Goal: Task Accomplishment & Management: Complete application form

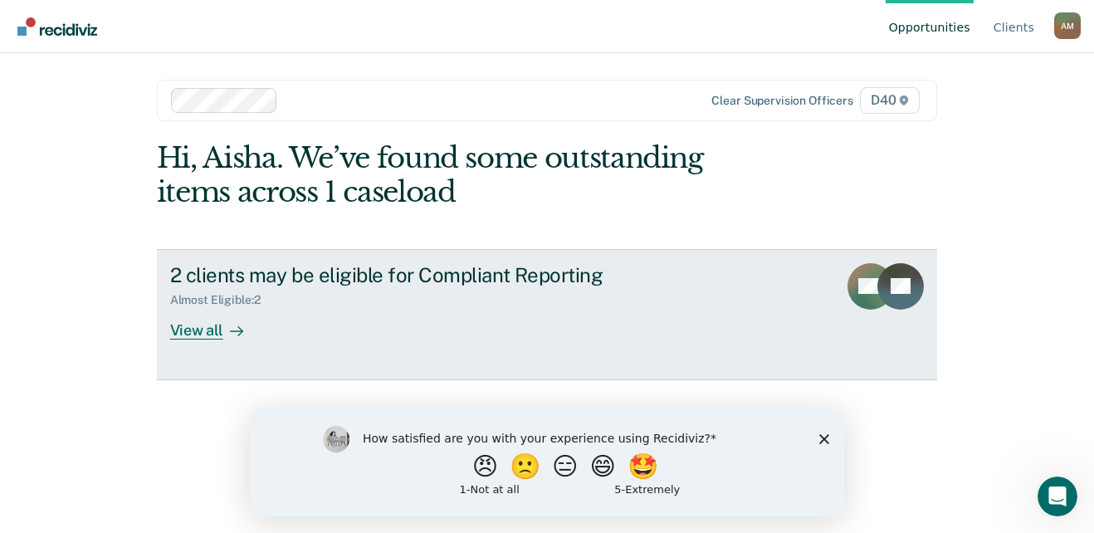
click at [212, 334] on div "View all" at bounding box center [216, 323] width 93 height 32
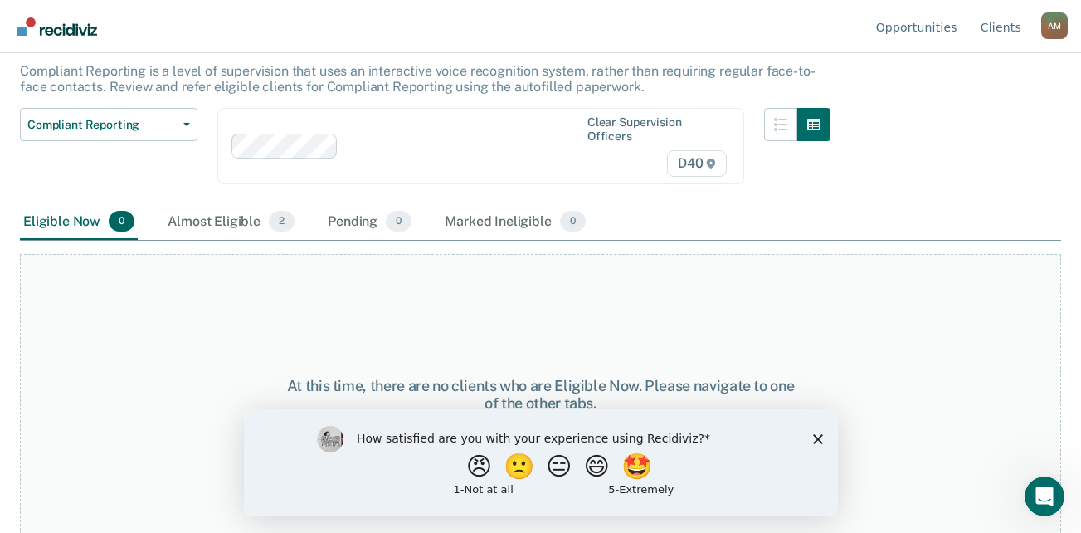
scroll to position [100, 0]
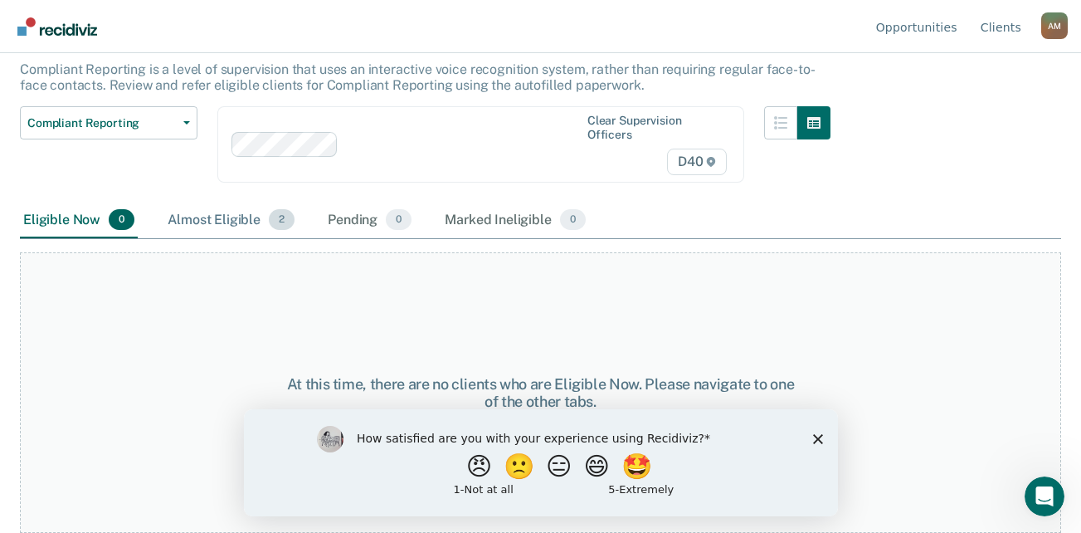
click at [243, 223] on div "Almost Eligible 2" at bounding box center [231, 221] width 134 height 37
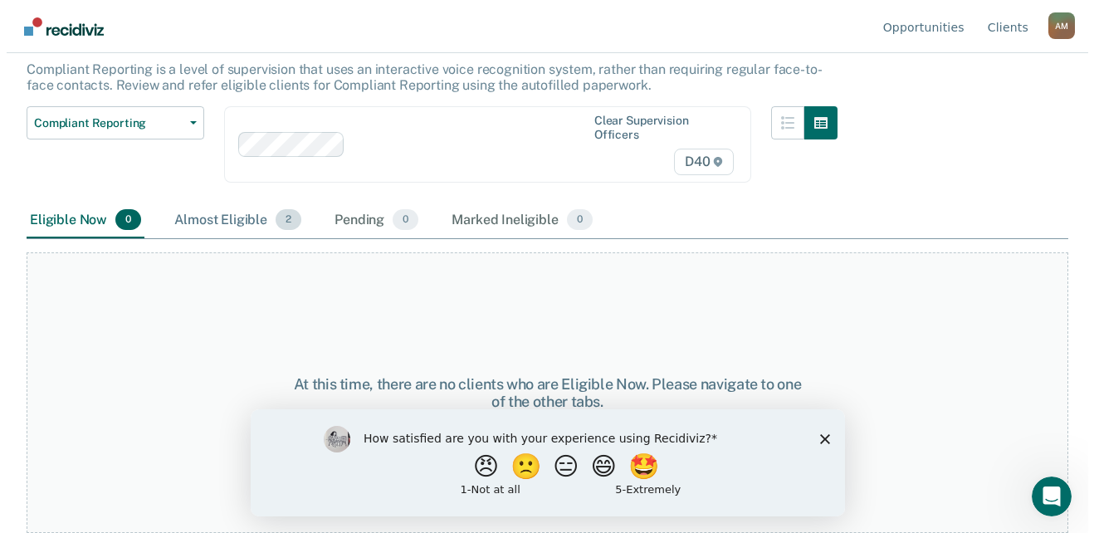
scroll to position [0, 0]
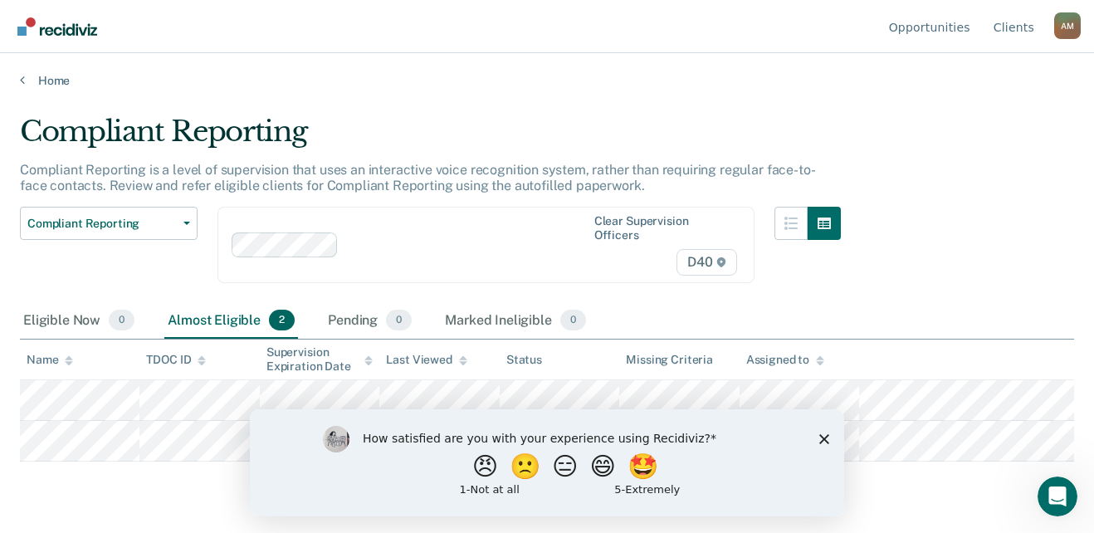
click at [815, 439] on div "How satisfied are you with your experience using Recidiviz? 😠 🙁 😑 😄 🤩 1 - Not a…" at bounding box center [547, 461] width 594 height 107
click at [822, 439] on icon "Close survey" at bounding box center [824, 438] width 10 height 10
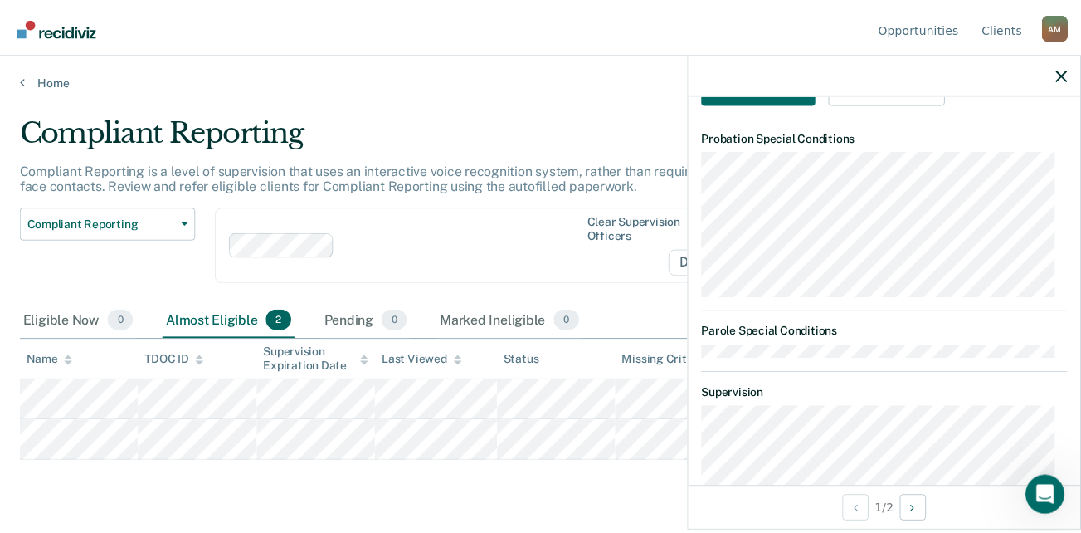
scroll to position [407, 0]
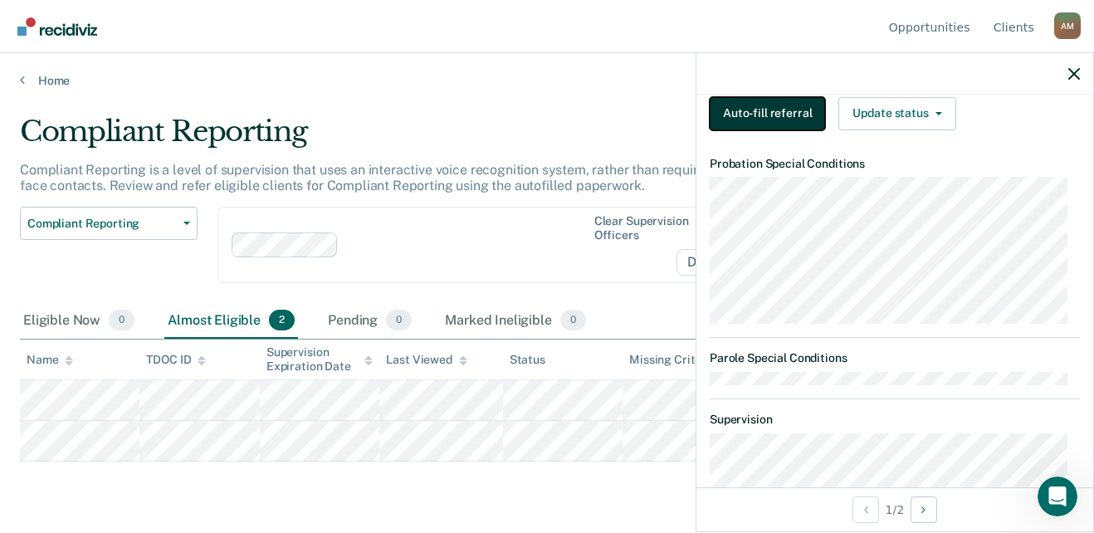
click at [789, 128] on button "Auto-fill referral" at bounding box center [767, 113] width 115 height 33
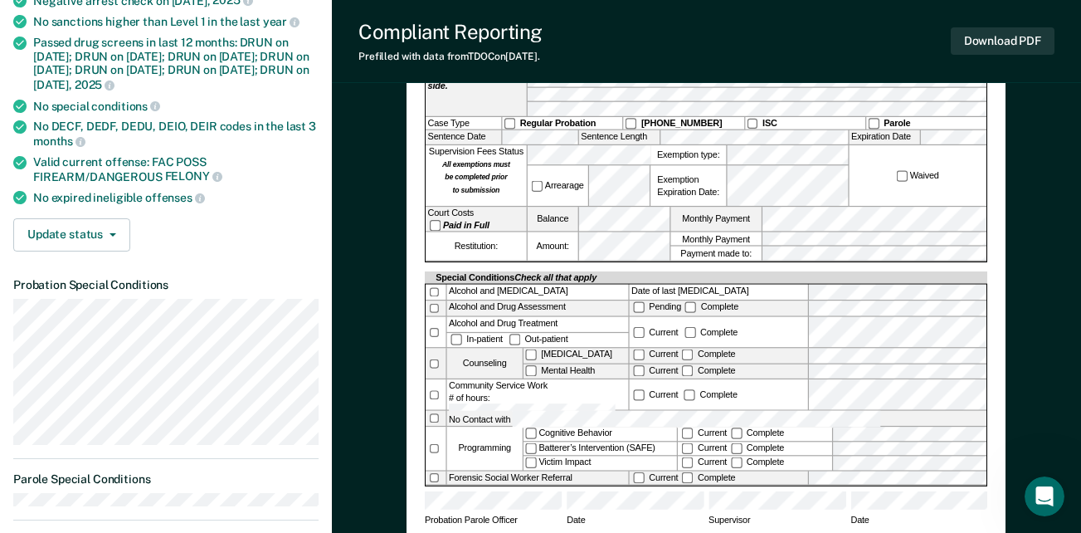
scroll to position [293, 0]
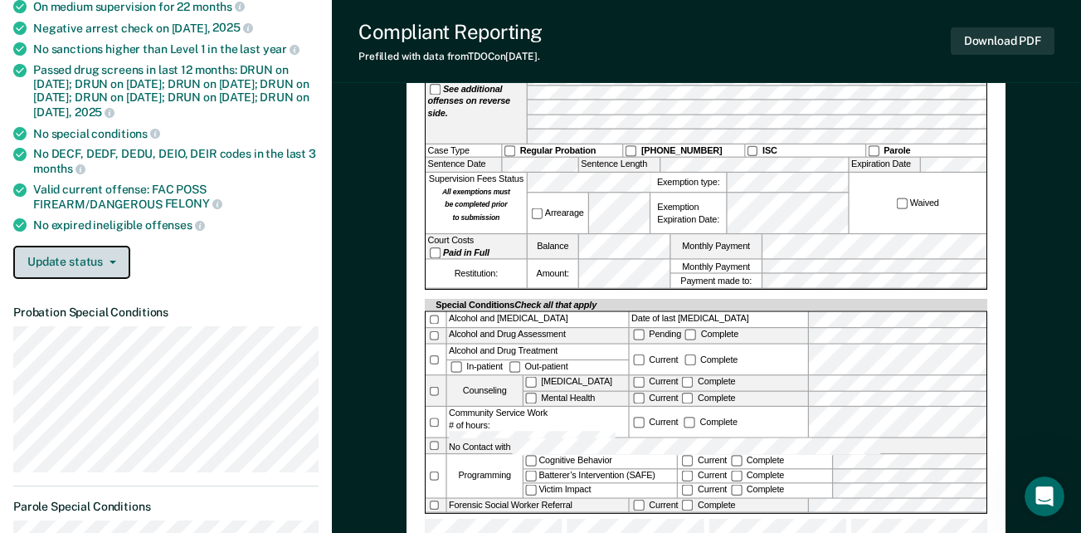
click at [105, 261] on span "button" at bounding box center [109, 262] width 13 height 3
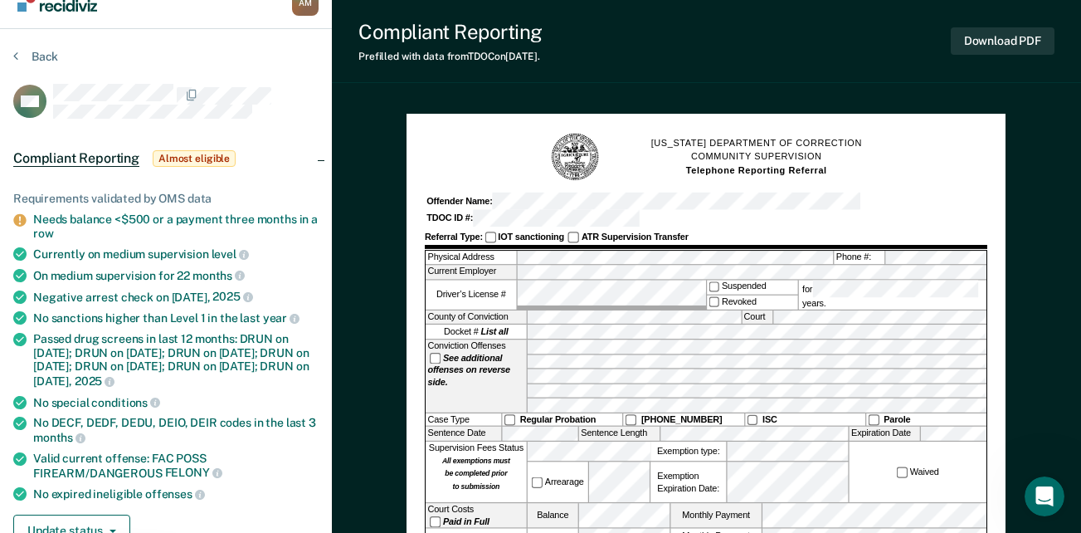
scroll to position [0, 0]
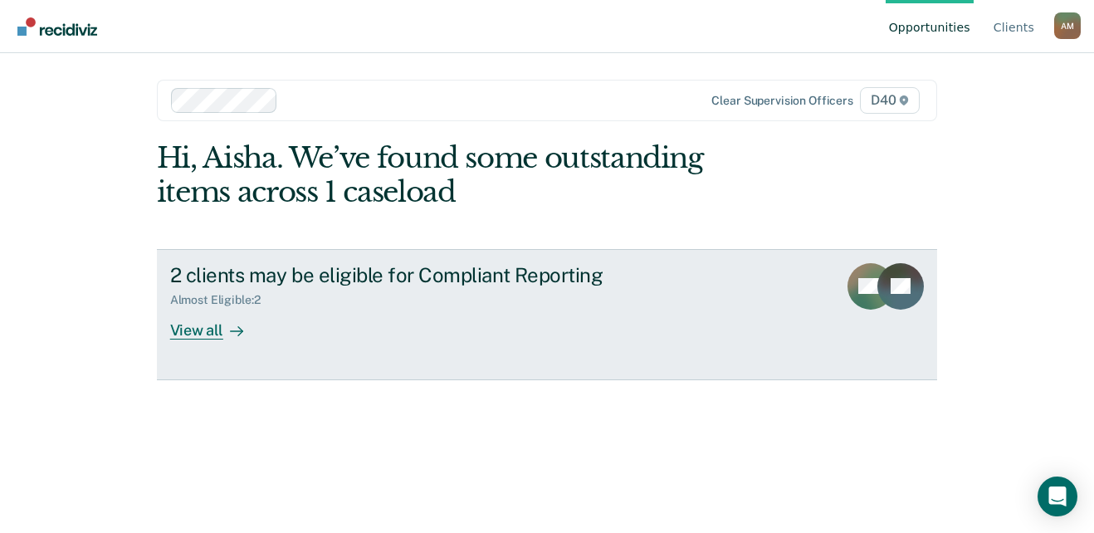
click at [202, 332] on div "View all" at bounding box center [216, 323] width 93 height 32
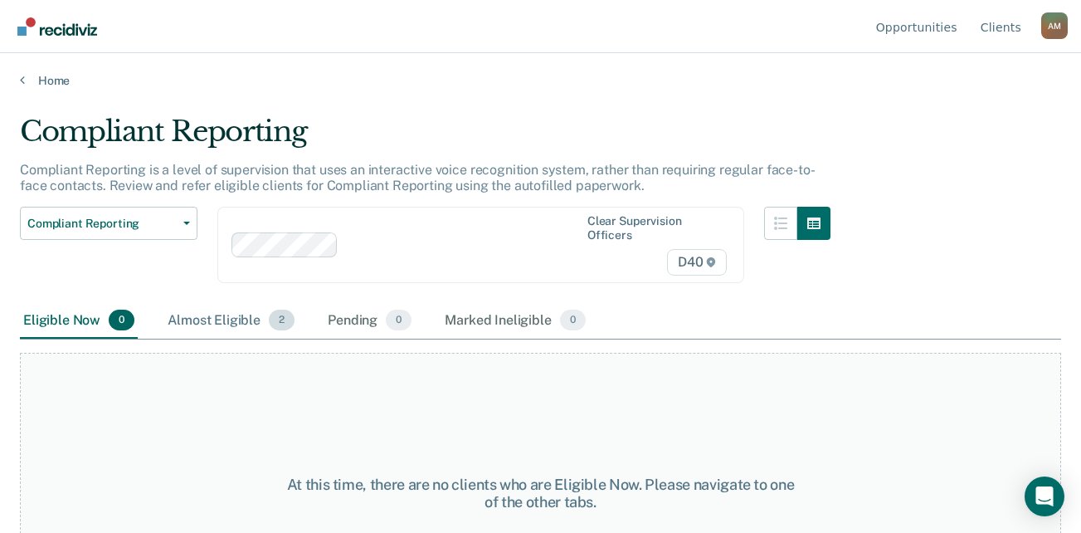
click at [243, 322] on div "Almost Eligible 2" at bounding box center [231, 321] width 134 height 37
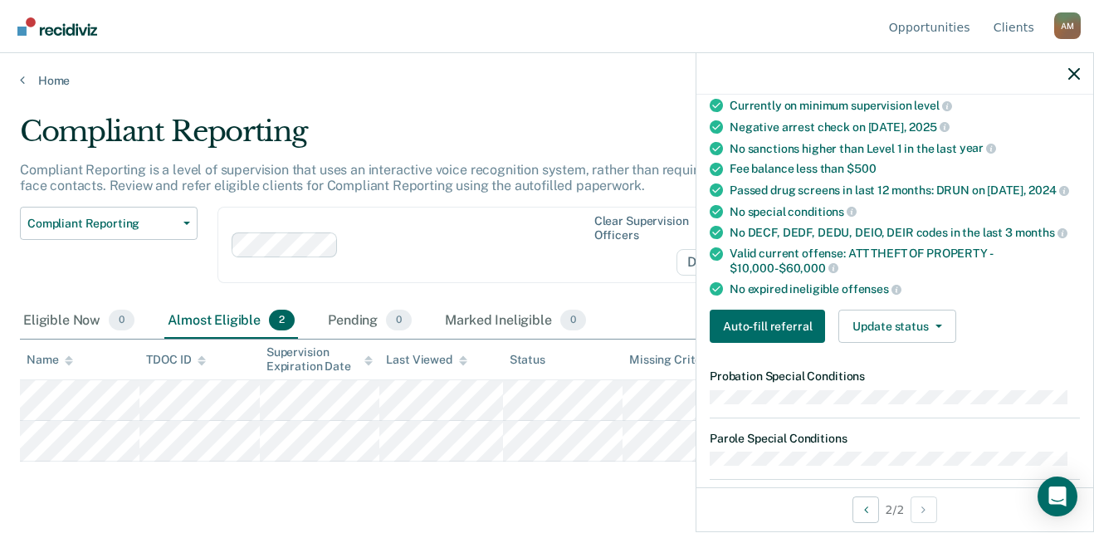
scroll to position [83, 0]
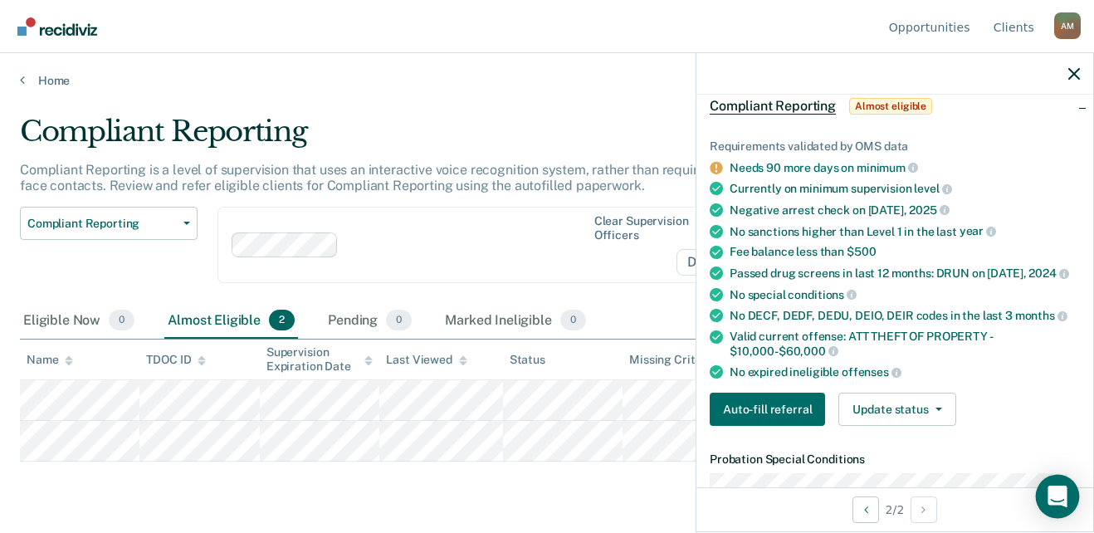
click at [1056, 492] on icon "Open Intercom Messenger" at bounding box center [1056, 497] width 19 height 22
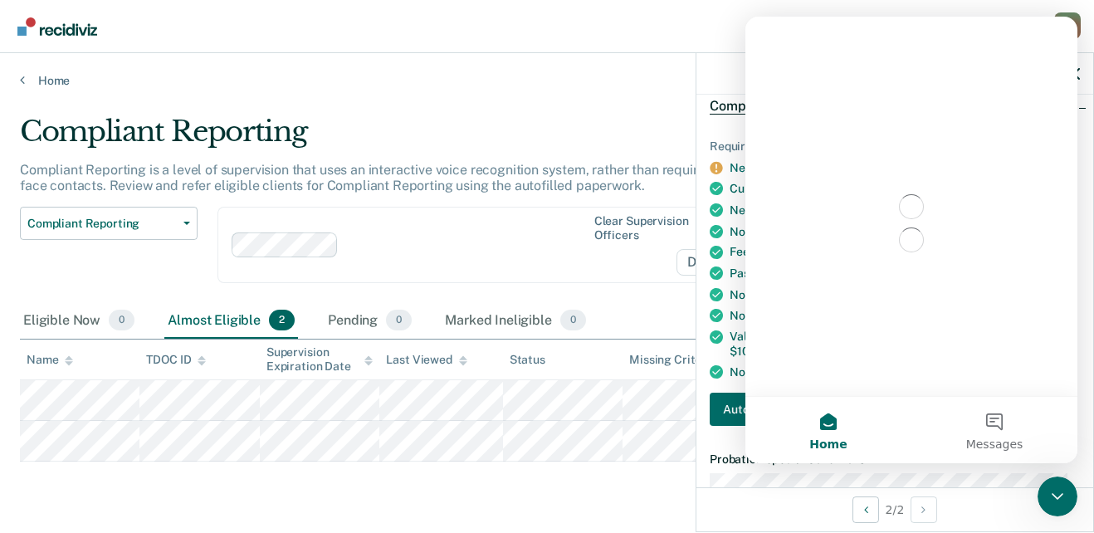
scroll to position [0, 0]
